Goal: Task Accomplishment & Management: Use online tool/utility

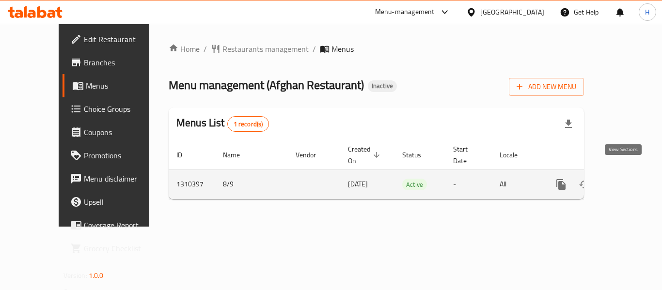
click at [625, 179] on icon "enhanced table" at bounding box center [631, 185] width 12 height 12
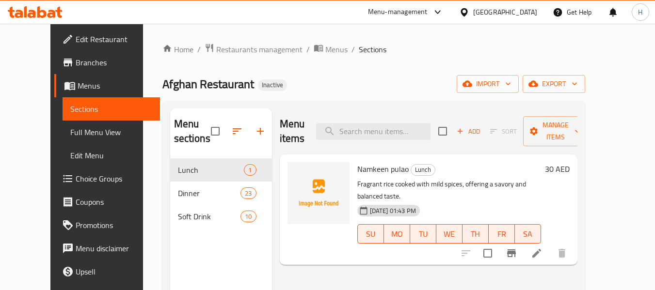
click at [524, 94] on div "Home / Restaurants management / Menus / Sections Afghan Restaurant Inactive imp…" at bounding box center [373, 225] width 423 height 364
click at [519, 75] on button "import" at bounding box center [488, 84] width 62 height 18
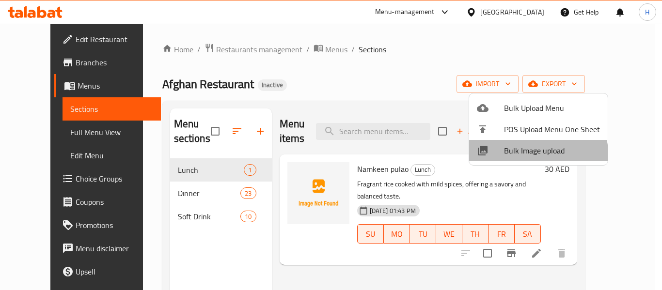
click at [528, 157] on span "Bulk Image upload" at bounding box center [552, 151] width 96 height 12
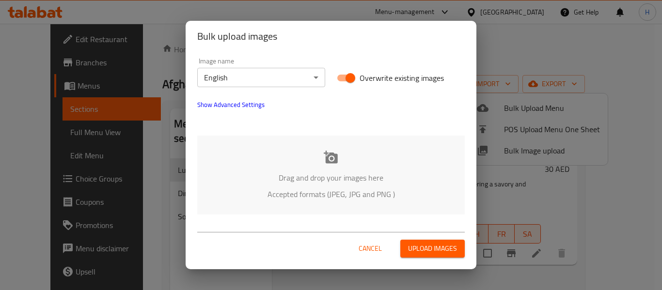
click at [261, 169] on div "Drag and drop your images here Accepted formats (JPEG, JPG and PNG )" at bounding box center [331, 175] width 268 height 79
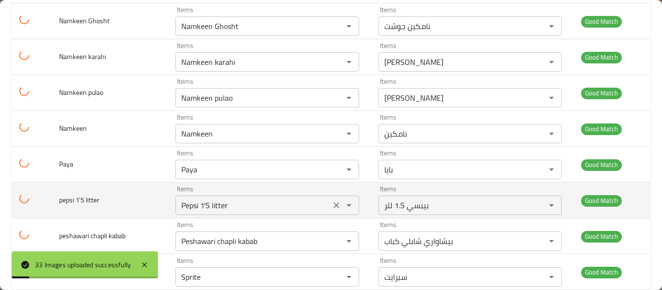
scroll to position [1061, 0]
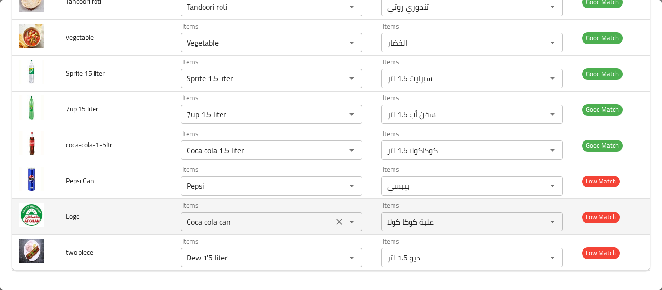
click at [340, 221] on div "enhanced table" at bounding box center [344, 222] width 25 height 14
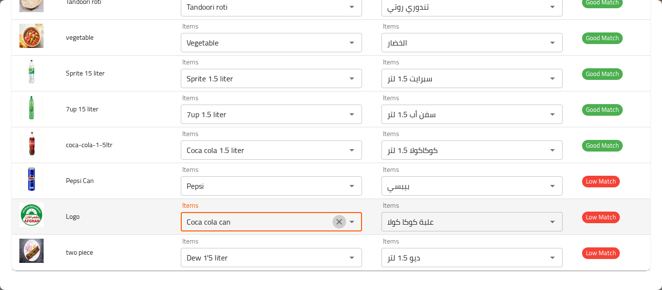
click at [336, 222] on icon "Clear" at bounding box center [339, 222] width 10 height 10
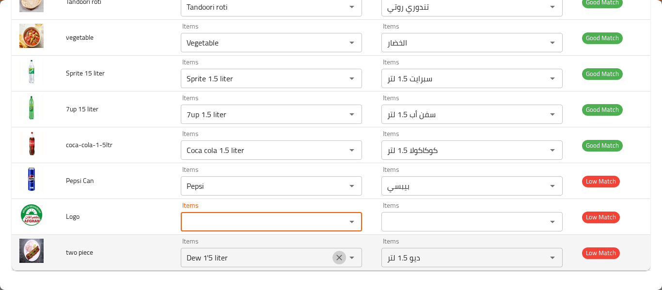
click at [334, 258] on icon "Clear" at bounding box center [339, 258] width 10 height 10
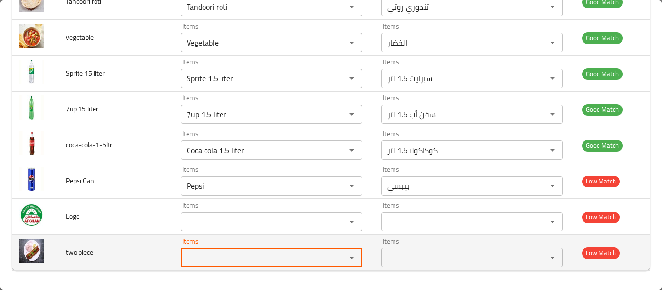
type piece "2"
type piece "t"
click at [329, 250] on div "pie Items" at bounding box center [271, 257] width 181 height 19
click at [336, 260] on div "enhanced table" at bounding box center [344, 258] width 25 height 14
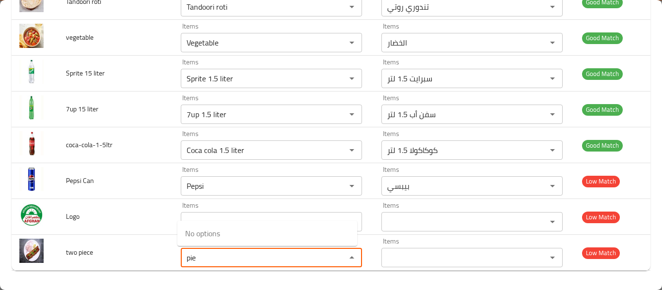
type piece "pie"
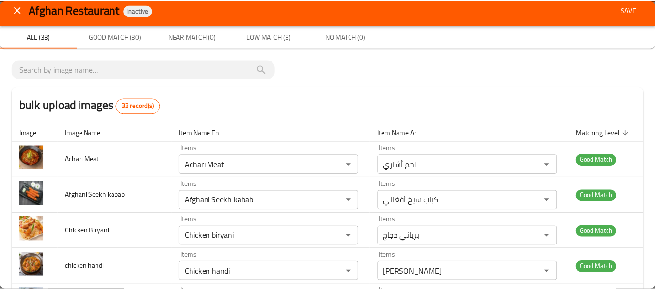
scroll to position [0, 0]
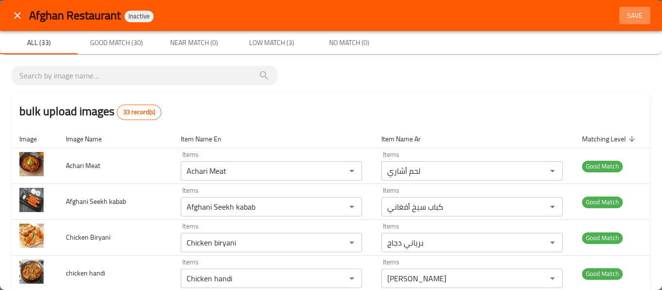
click at [638, 11] on span "Save" at bounding box center [634, 16] width 23 height 12
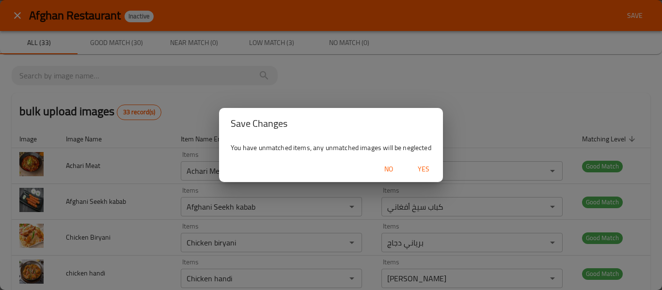
click at [421, 175] on button "Yes" at bounding box center [423, 169] width 31 height 18
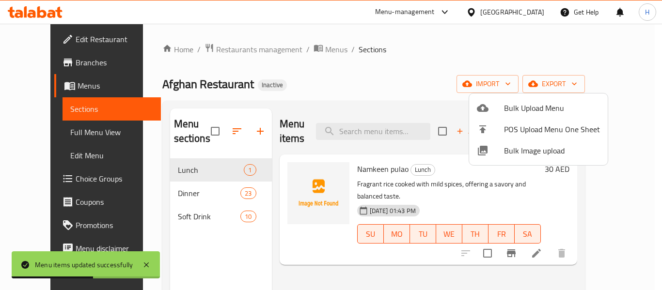
click at [40, 132] on div at bounding box center [331, 145] width 662 height 290
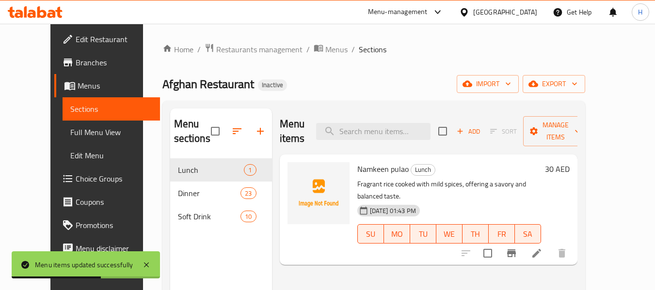
click at [70, 132] on span "Full Menu View" at bounding box center [111, 133] width 82 height 12
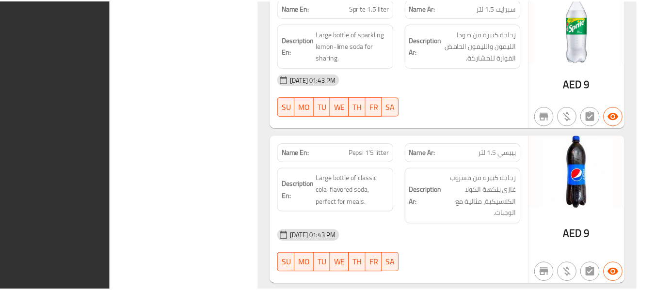
scroll to position [5169, 0]
